Goal: Transaction & Acquisition: Obtain resource

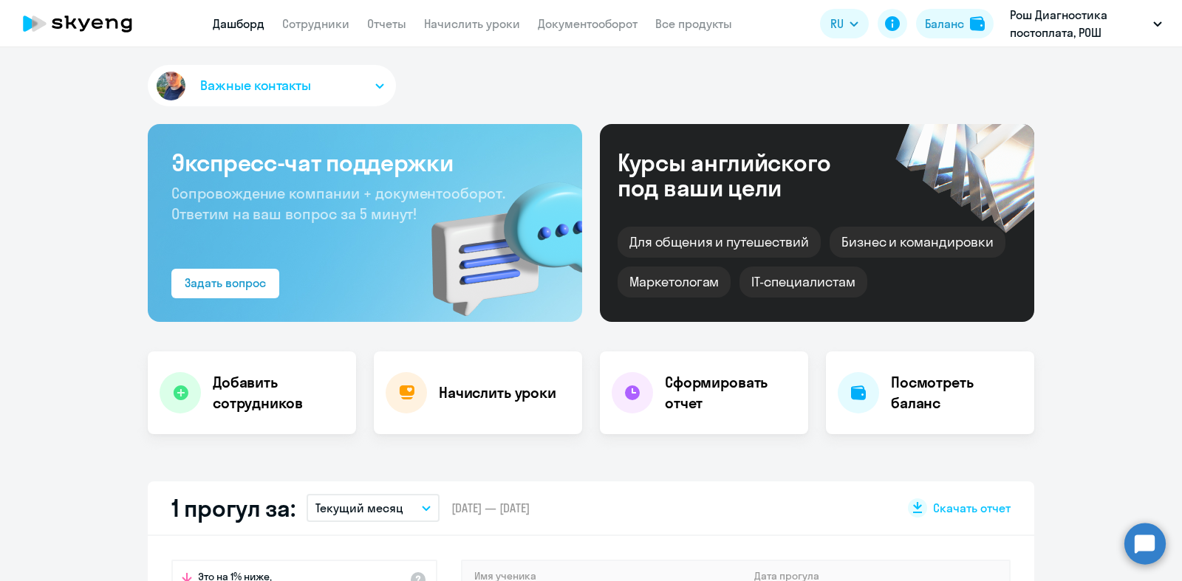
select select "30"
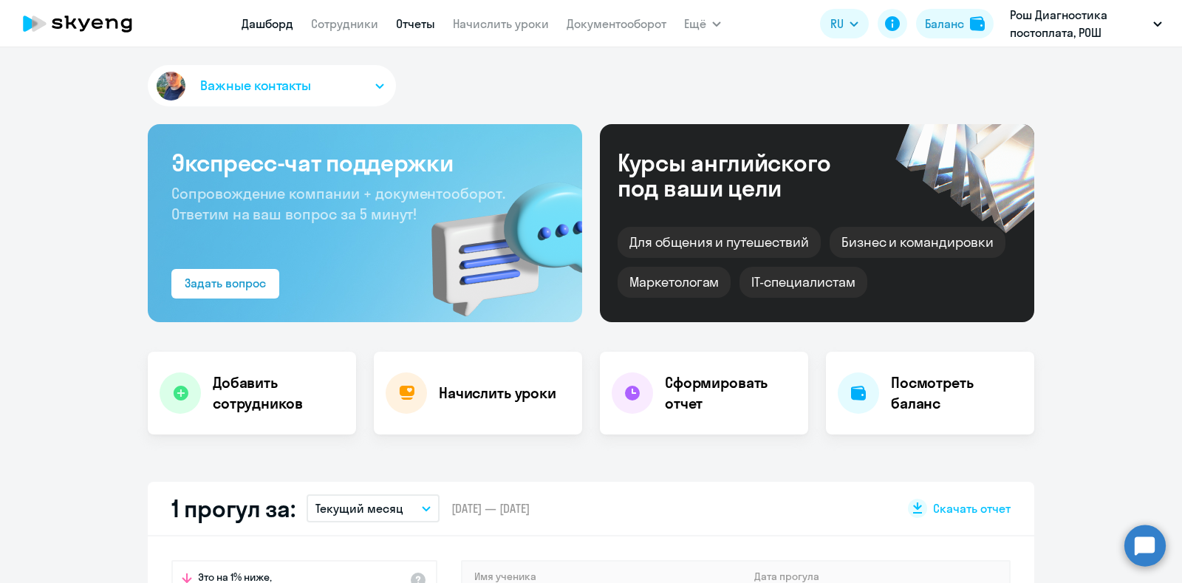
click at [408, 21] on link "Отчеты" at bounding box center [415, 23] width 39 height 15
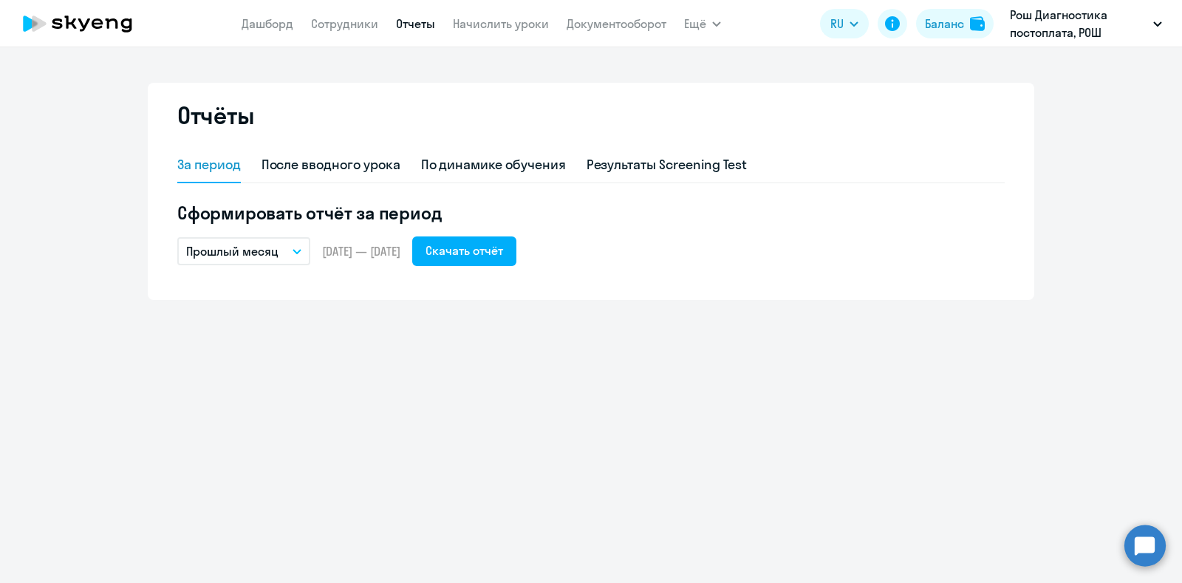
click at [295, 250] on icon "button" at bounding box center [296, 252] width 7 height 4
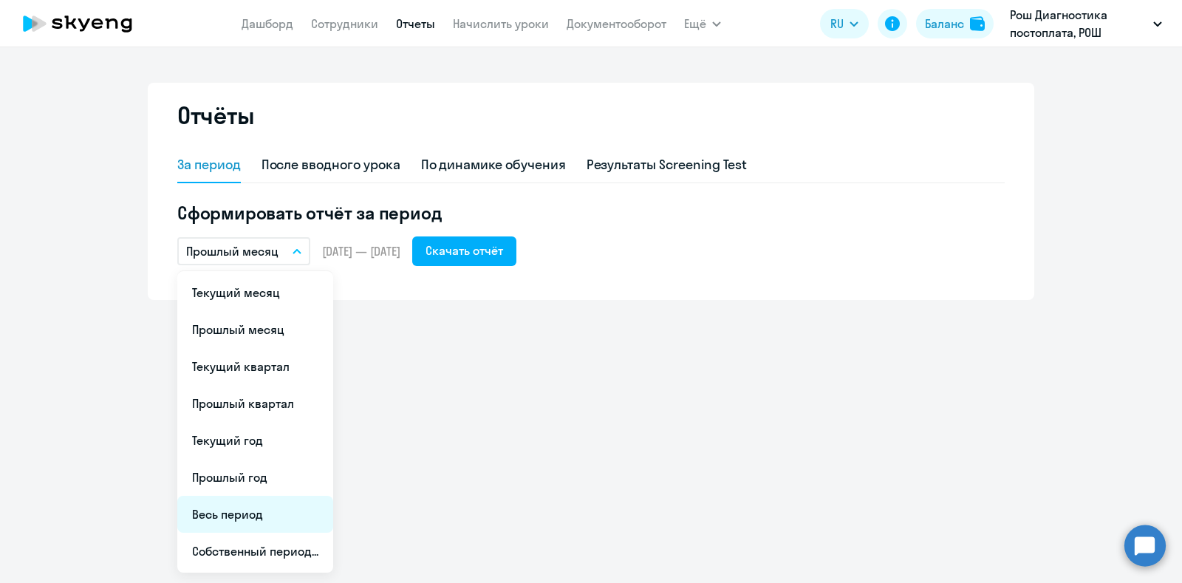
click at [253, 510] on li "Весь период" at bounding box center [255, 514] width 156 height 37
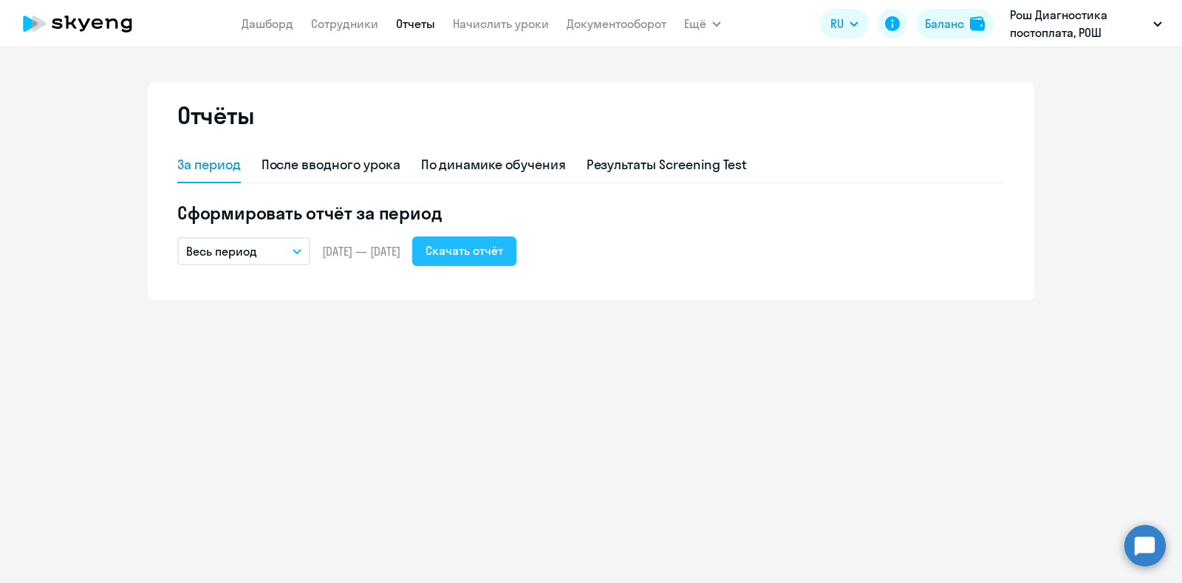
click at [503, 256] on div "Скачать отчёт" at bounding box center [464, 251] width 78 height 18
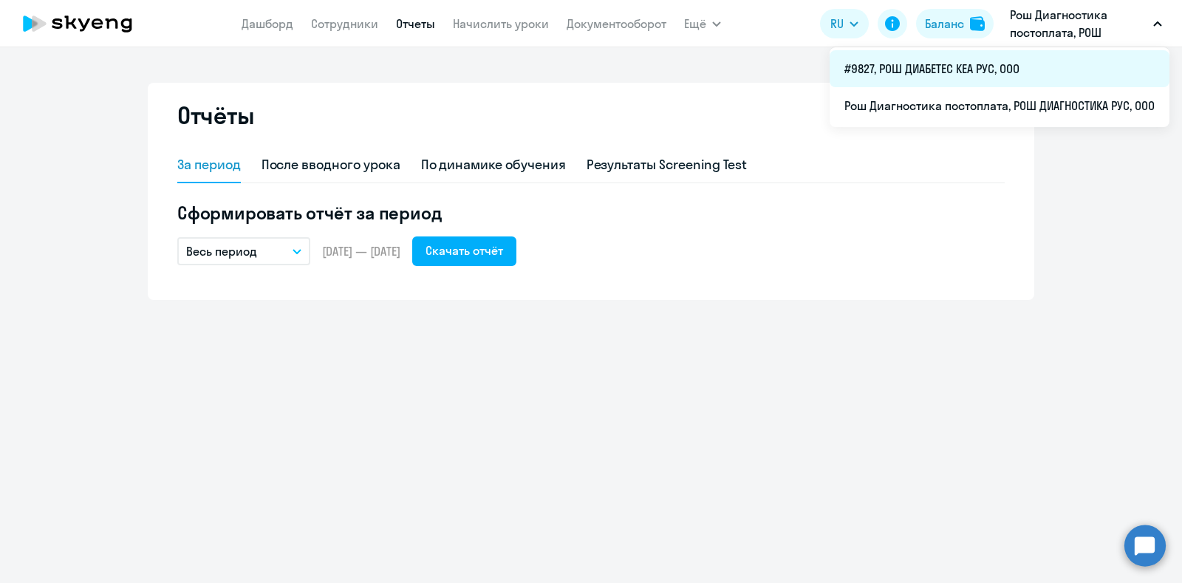
click at [1008, 68] on li "#9827, РОШ ДИАБЕТЕС КЕА РУС, ООО" at bounding box center [999, 68] width 340 height 37
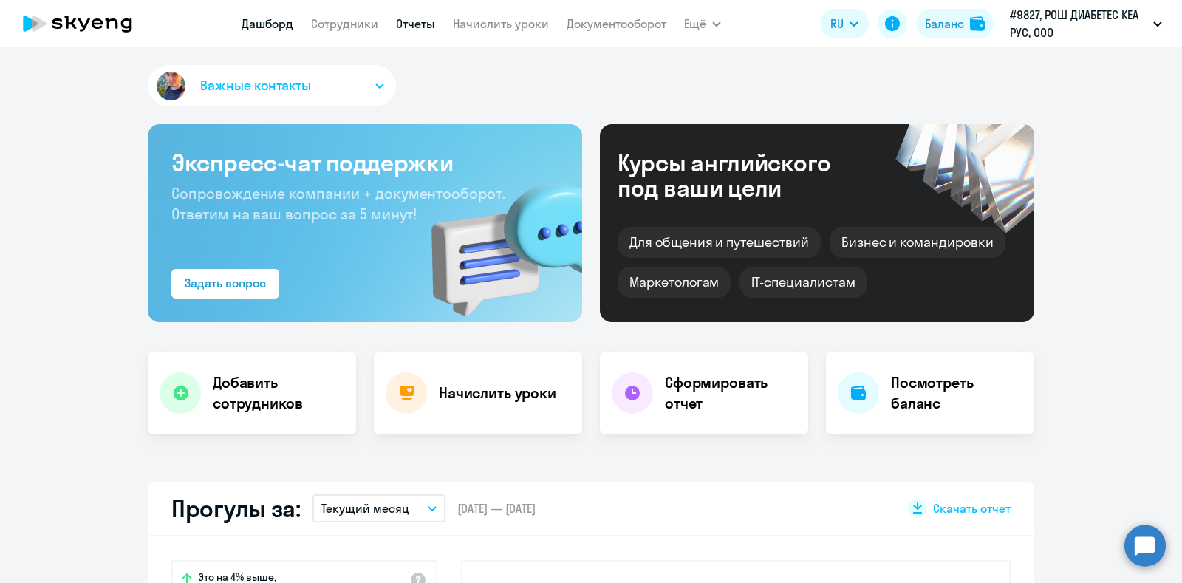
click at [414, 23] on link "Отчеты" at bounding box center [415, 23] width 39 height 15
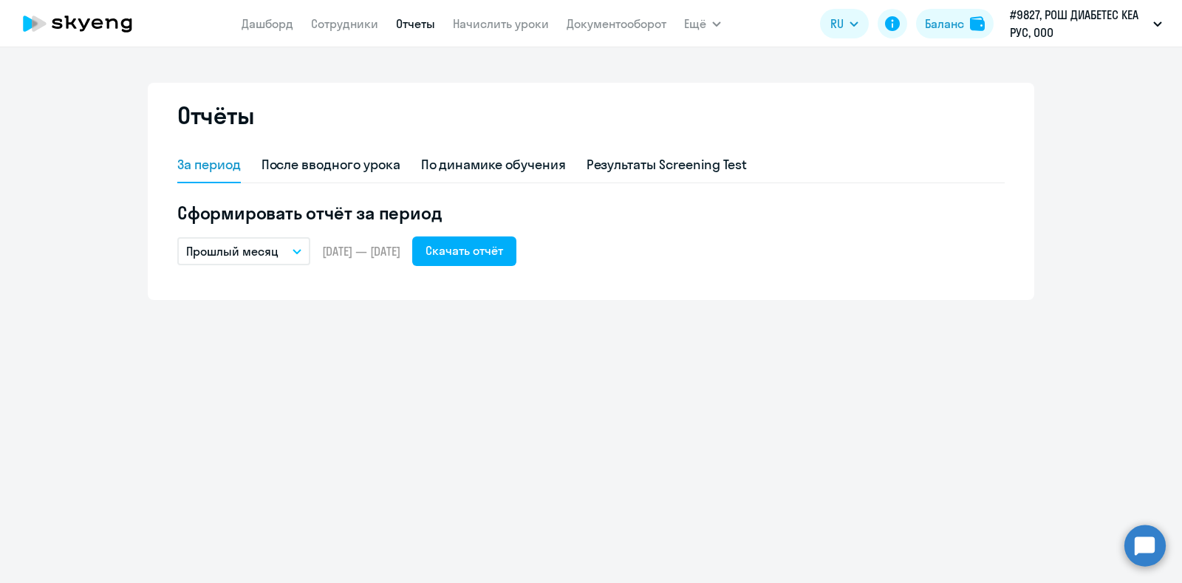
click at [294, 253] on icon "button" at bounding box center [296, 251] width 9 height 5
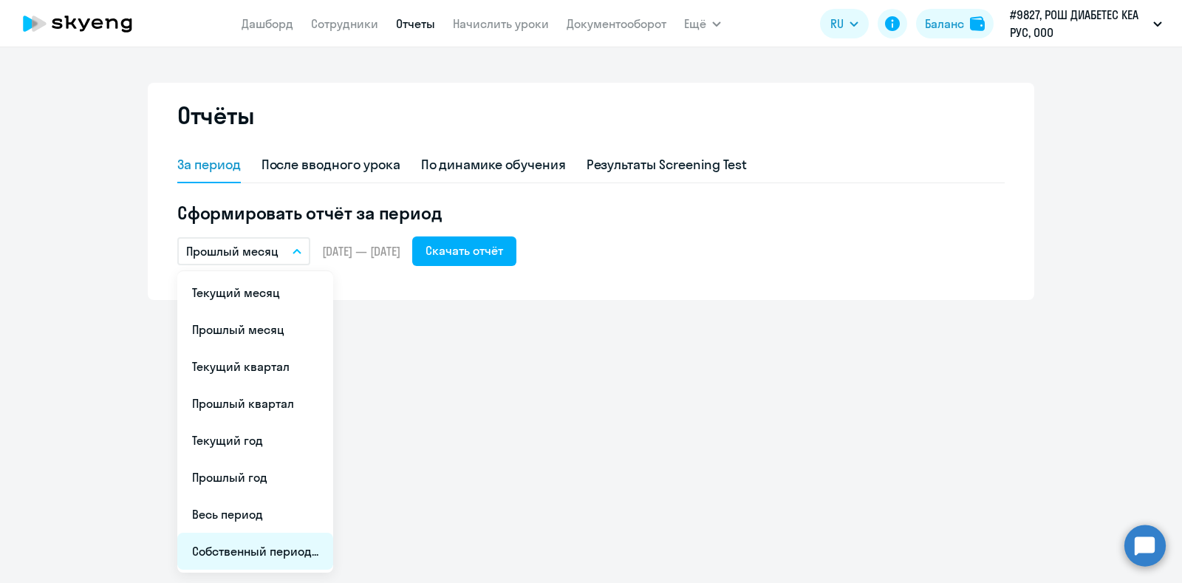
click at [267, 544] on li "Собственный период..." at bounding box center [255, 551] width 156 height 37
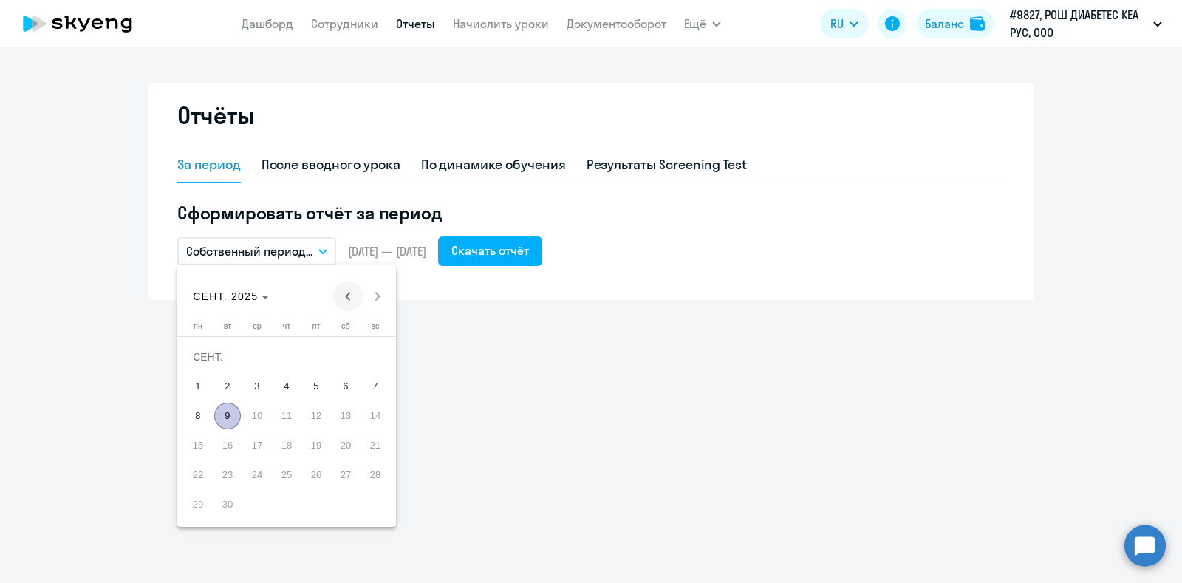
click at [348, 292] on span "Previous month" at bounding box center [348, 296] width 30 height 30
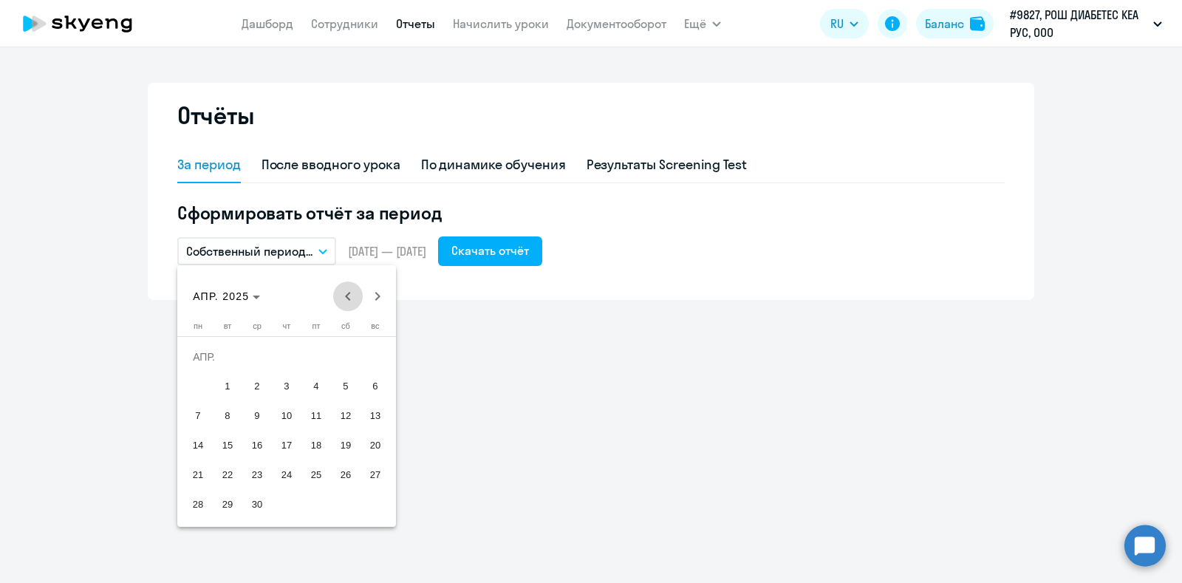
click at [347, 292] on span "Previous month" at bounding box center [348, 296] width 30 height 30
click at [347, 291] on span "Previous month" at bounding box center [348, 296] width 30 height 30
click at [346, 291] on span "Previous month" at bounding box center [348, 296] width 30 height 30
click at [371, 293] on span "Next month" at bounding box center [378, 296] width 30 height 30
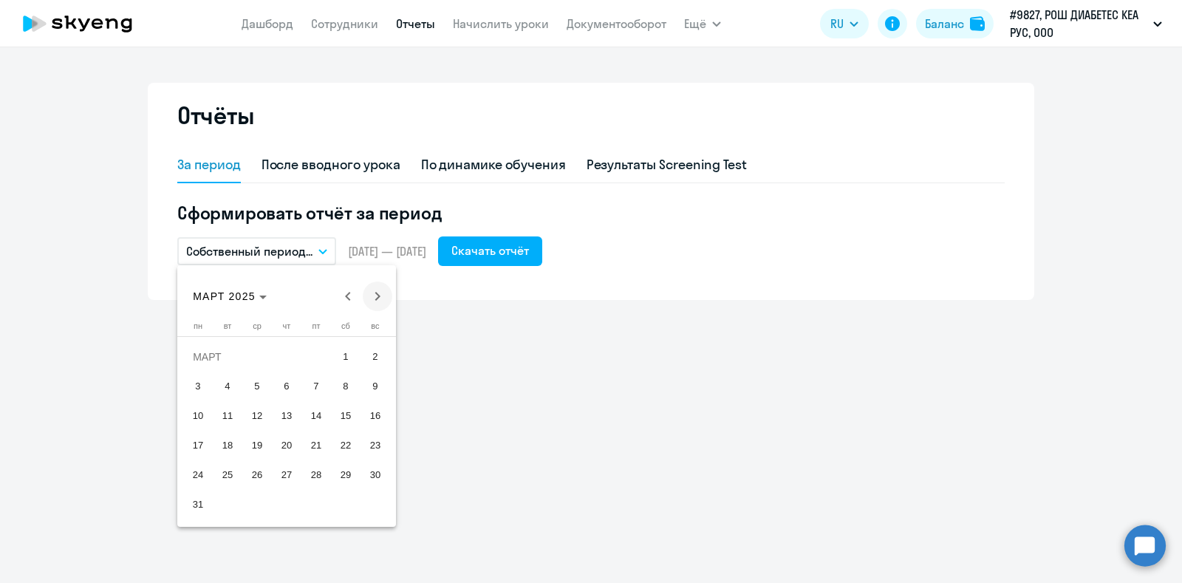
click at [371, 293] on span "Next month" at bounding box center [378, 296] width 30 height 30
click at [229, 383] on span "1" at bounding box center [227, 386] width 27 height 27
click at [377, 290] on span "Next month" at bounding box center [378, 296] width 30 height 30
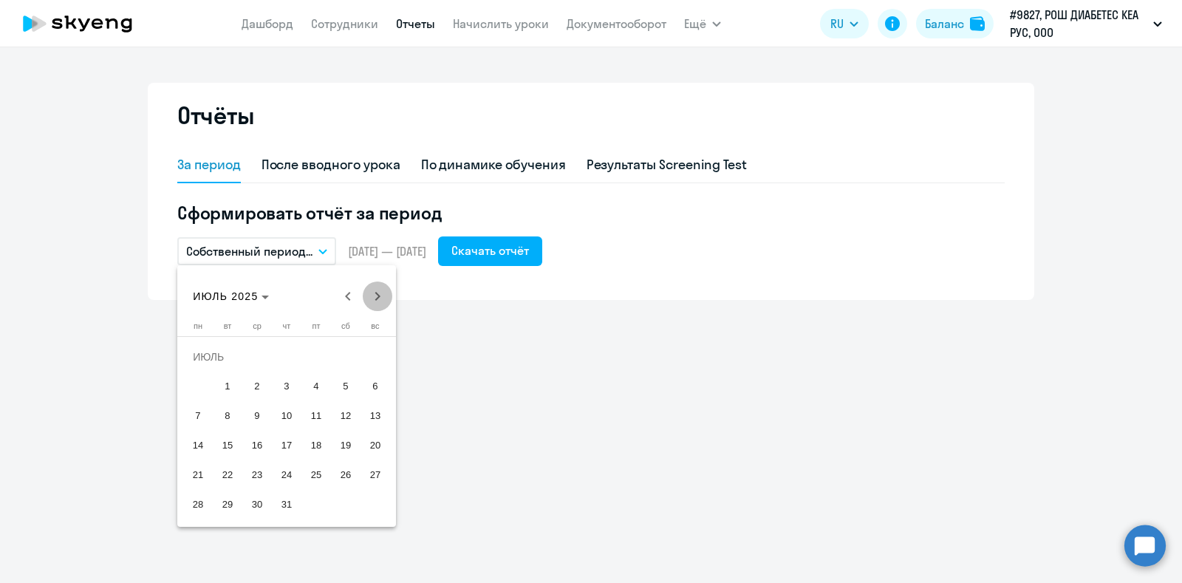
click at [377, 290] on span "Next month" at bounding box center [378, 296] width 30 height 30
click at [377, 290] on div "[DATE] [DATE]" at bounding box center [286, 296] width 211 height 30
click at [227, 414] on span "9" at bounding box center [227, 416] width 27 height 27
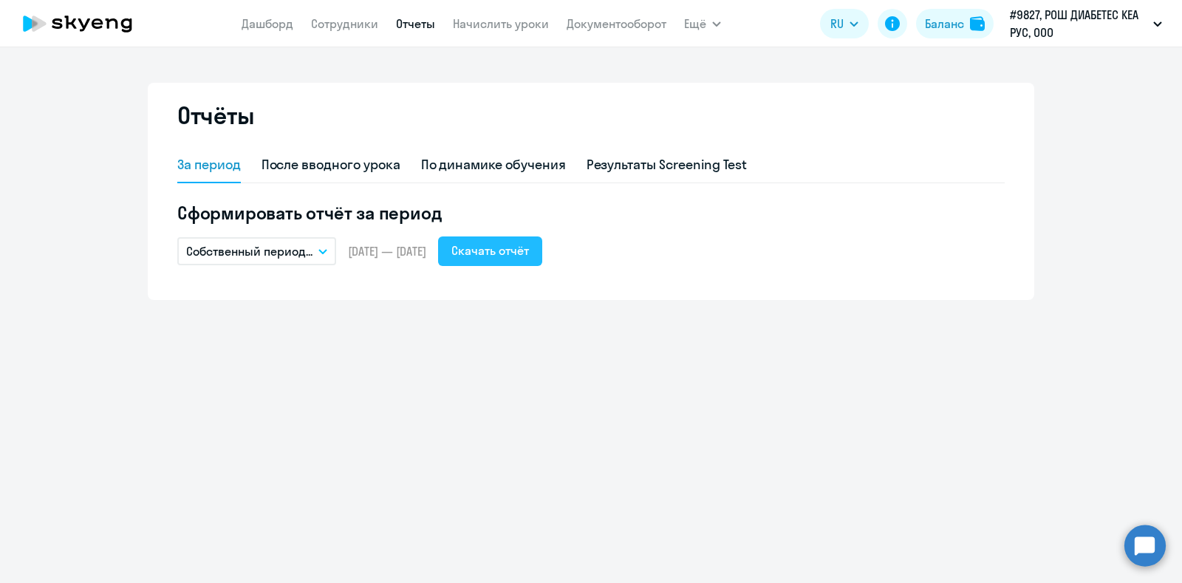
click at [529, 245] on div "Скачать отчёт" at bounding box center [490, 251] width 78 height 18
